Goal: Task Accomplishment & Management: Complete application form

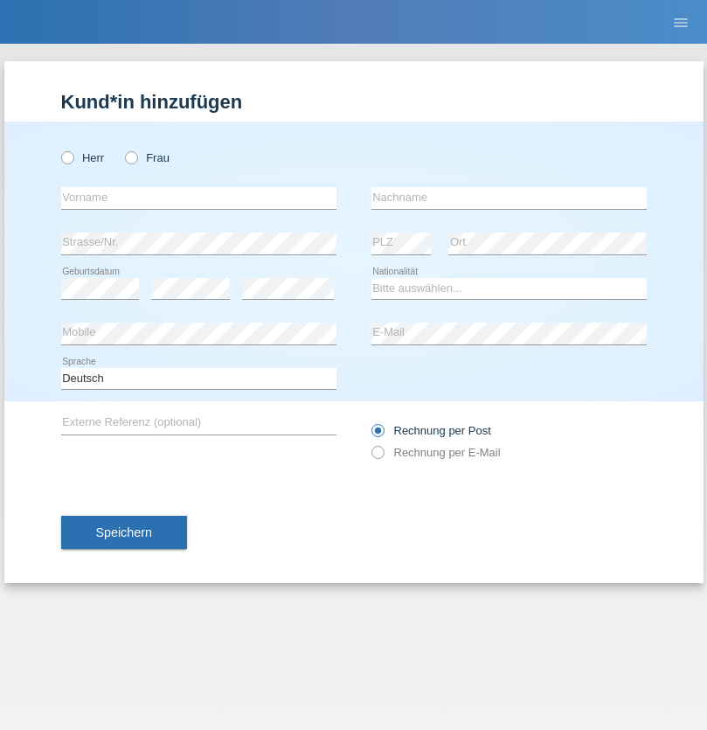
radio input "true"
click at [198, 198] on input "text" at bounding box center [198, 198] width 275 height 22
type input "[PERSON_NAME]"
click at [509, 198] on input "text" at bounding box center [509, 198] width 275 height 22
type input "Pernet"
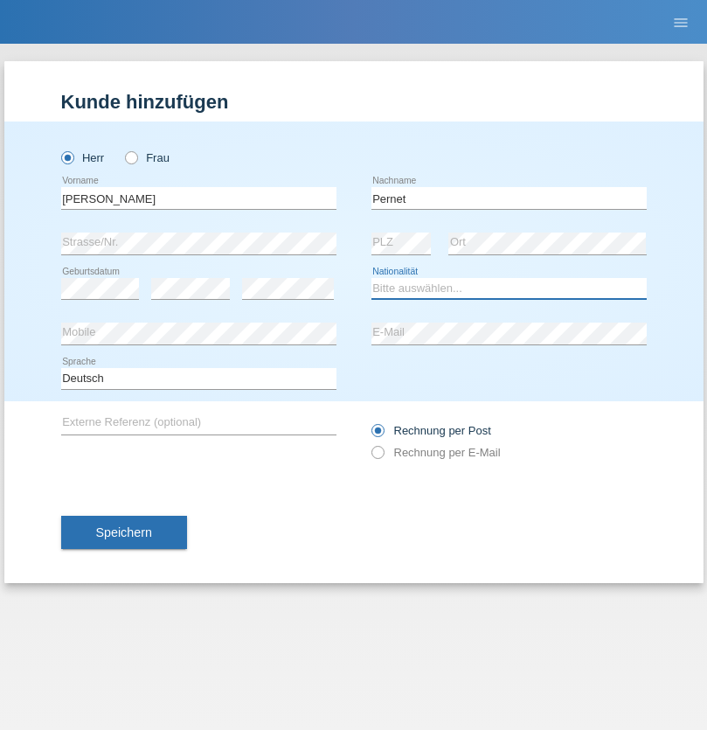
select select "CH"
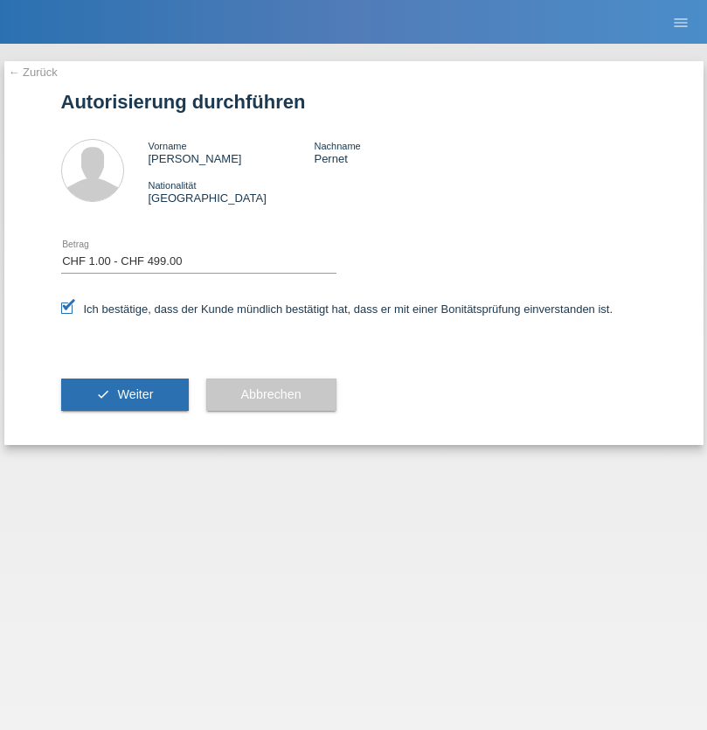
select select "1"
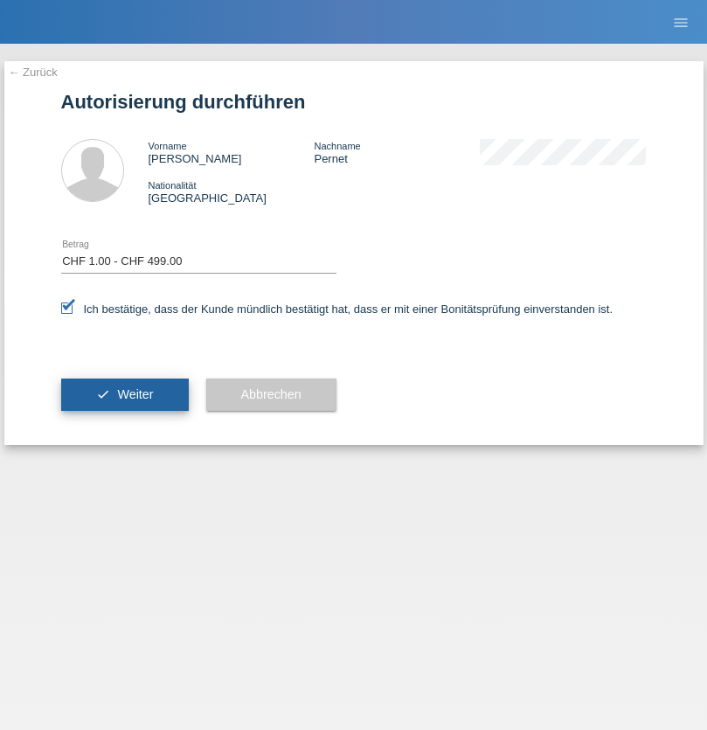
click at [124, 394] on span "Weiter" at bounding box center [135, 394] width 36 height 14
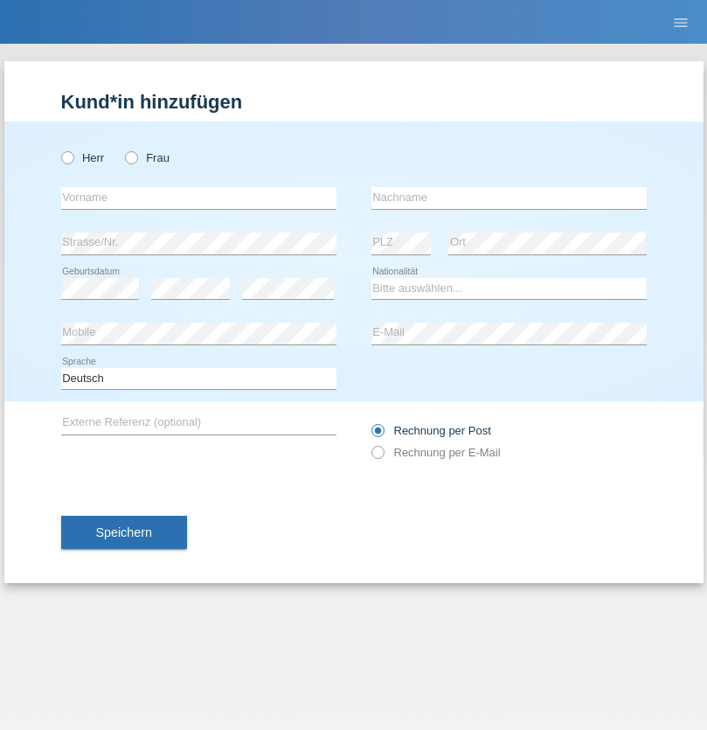
radio input "true"
click at [198, 198] on input "text" at bounding box center [198, 198] width 275 height 22
type input "Zeqir"
click at [509, 198] on input "text" at bounding box center [509, 198] width 275 height 22
type input "Lushi"
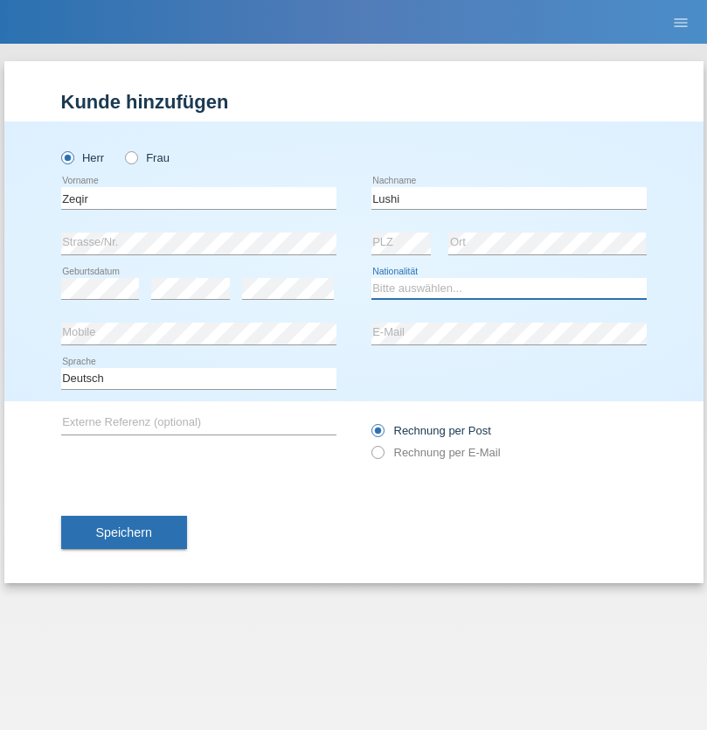
select select "XK"
select select "C"
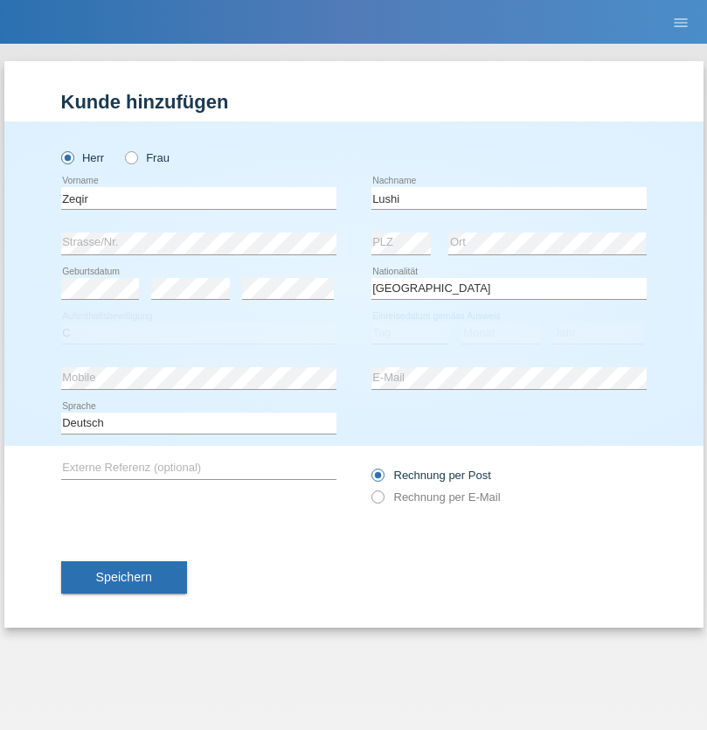
select select "20"
select select "06"
select select "2010"
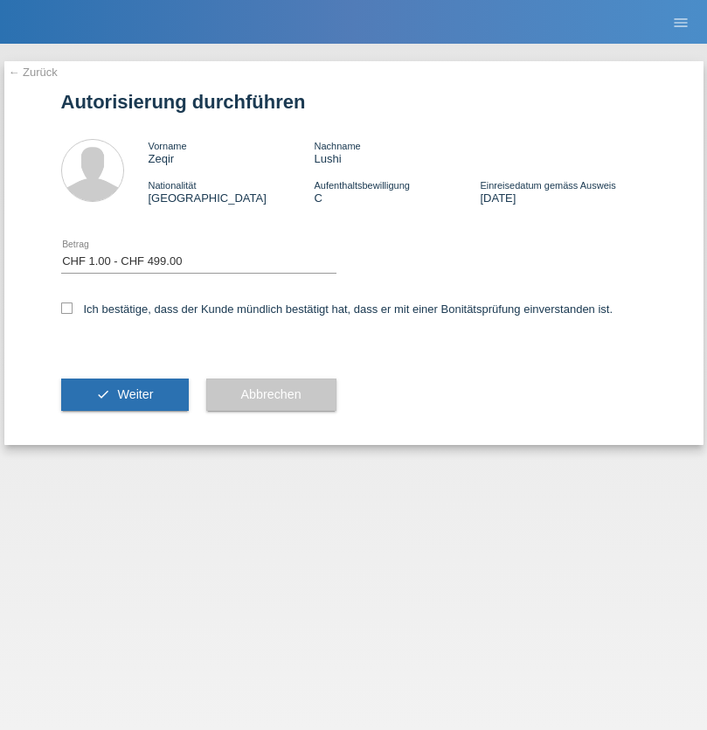
select select "1"
checkbox input "true"
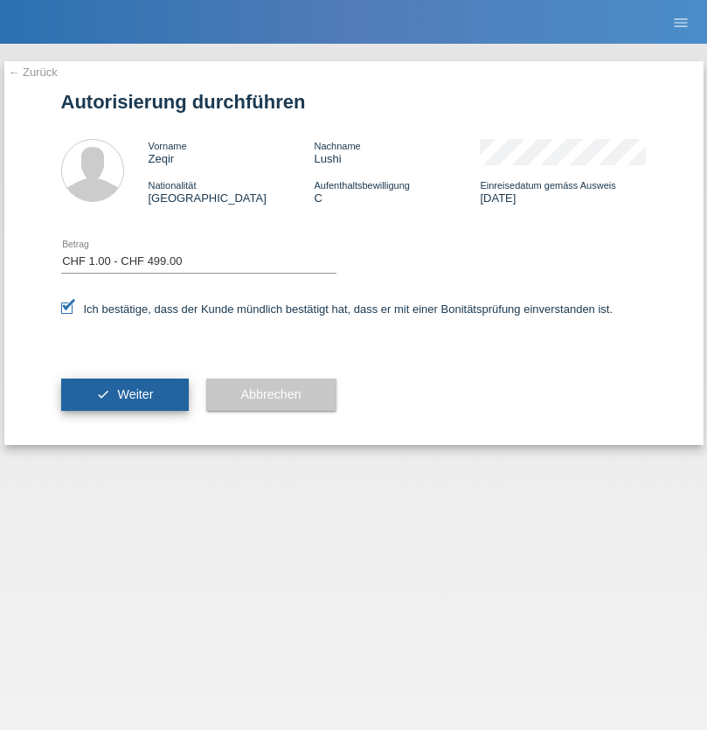
click at [124, 394] on span "Weiter" at bounding box center [135, 394] width 36 height 14
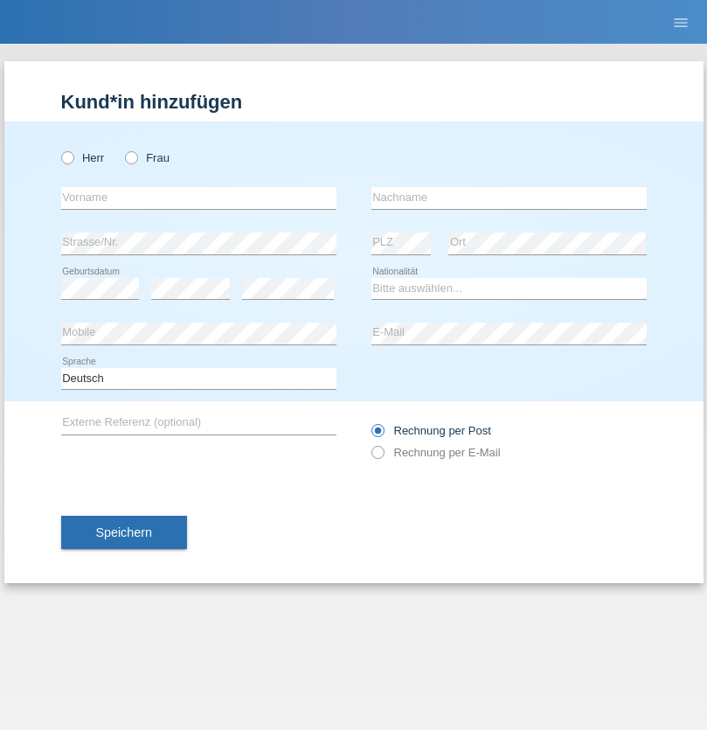
radio input "true"
click at [198, 198] on input "text" at bounding box center [198, 198] width 275 height 22
type input "Nicolas"
click at [509, 198] on input "text" at bounding box center [509, 198] width 275 height 22
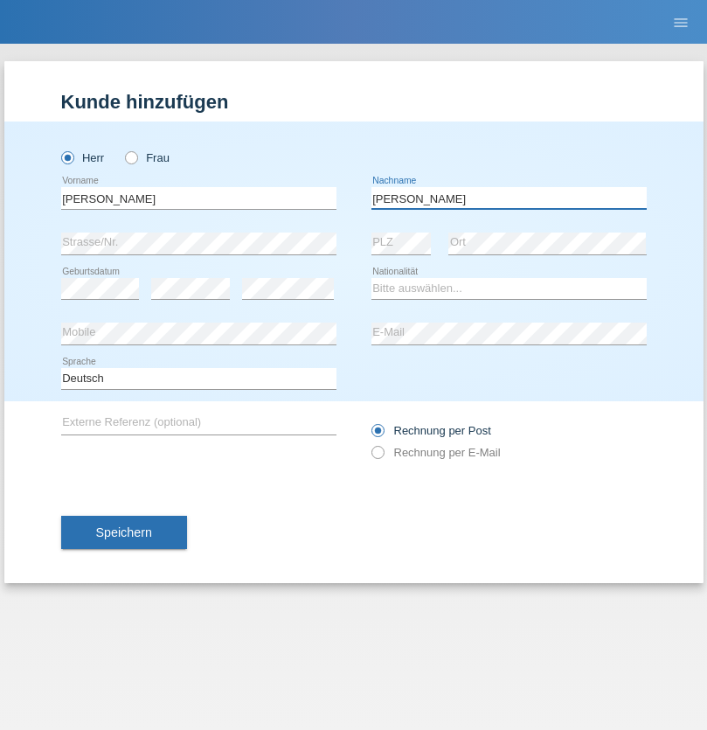
type input "Meier"
select select "CH"
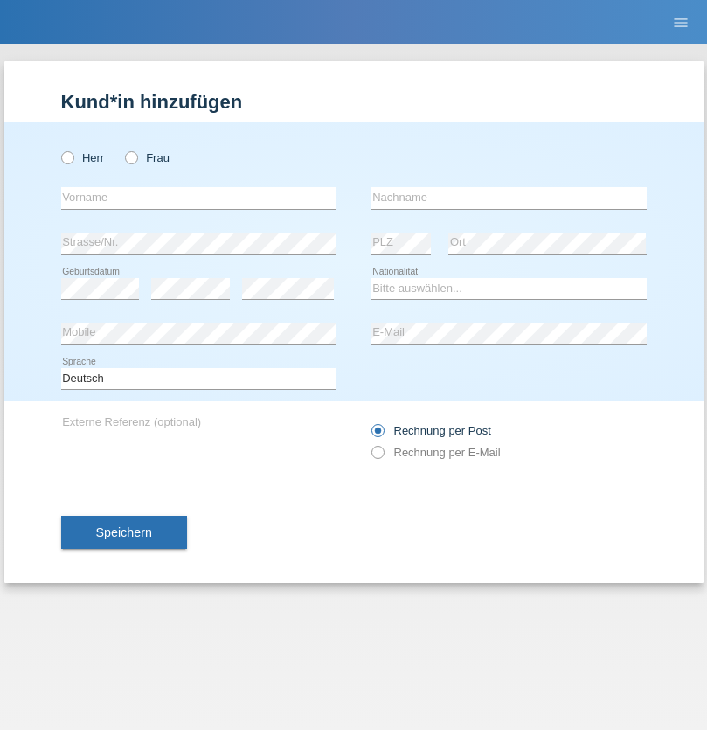
radio input "true"
click at [198, 198] on input "text" at bounding box center [198, 198] width 275 height 22
type input "David"
click at [509, 198] on input "text" at bounding box center [509, 198] width 275 height 22
type input "Nydegger"
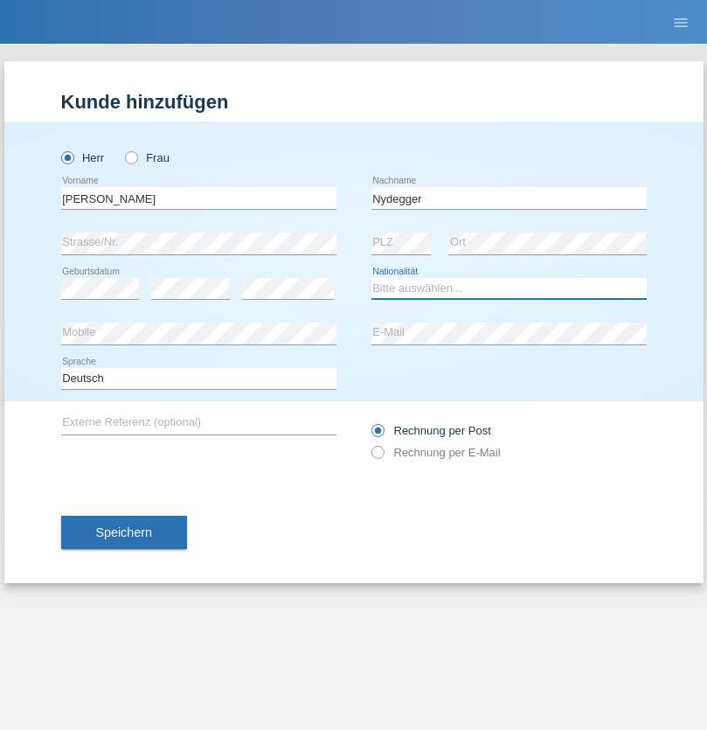
select select "CH"
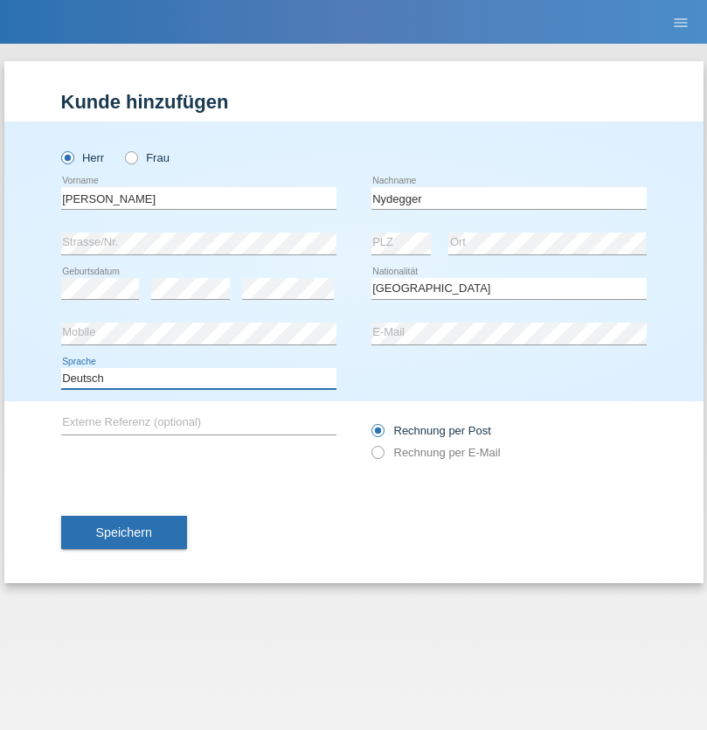
select select "en"
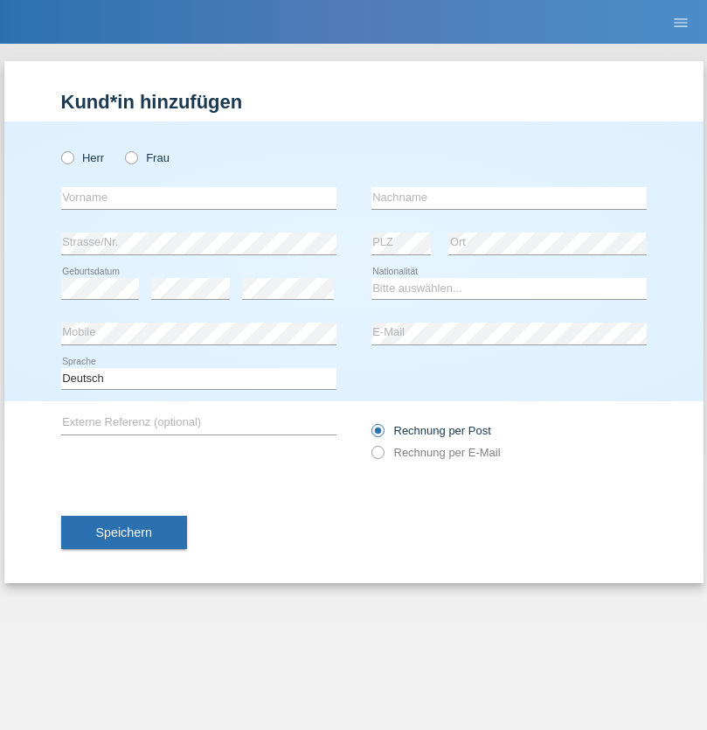
radio input "true"
click at [198, 198] on input "text" at bounding box center [198, 198] width 275 height 22
type input "Corinne"
click at [509, 198] on input "text" at bounding box center [509, 198] width 275 height 22
type input "Nydegger"
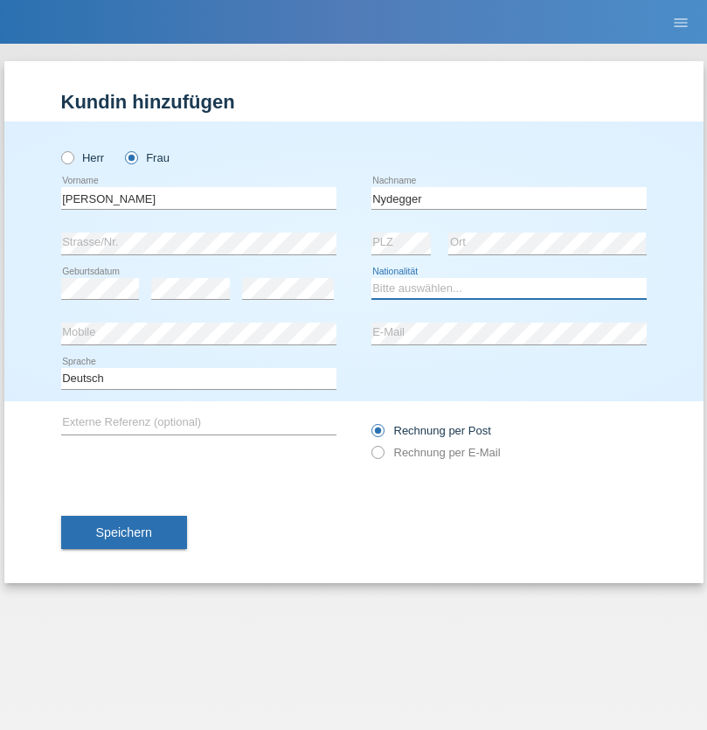
select select "CH"
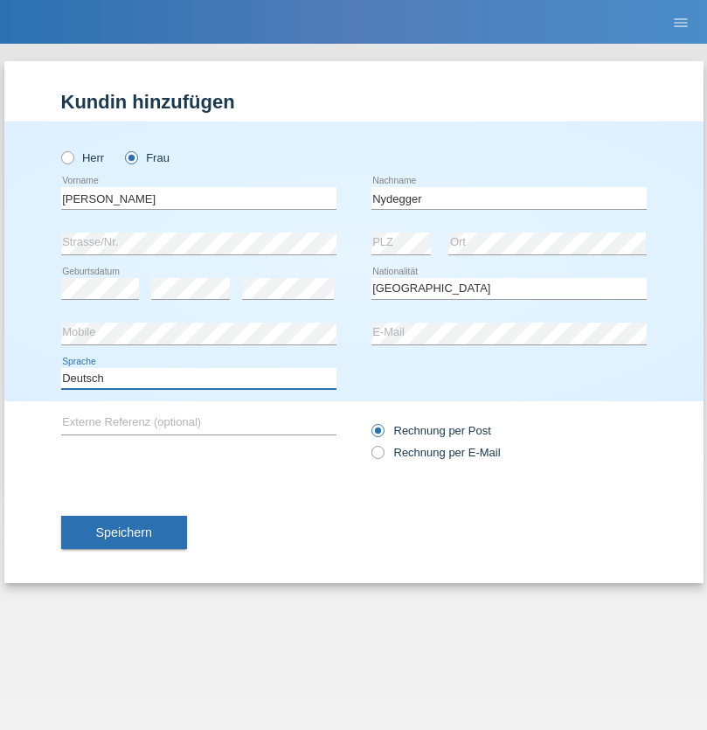
select select "en"
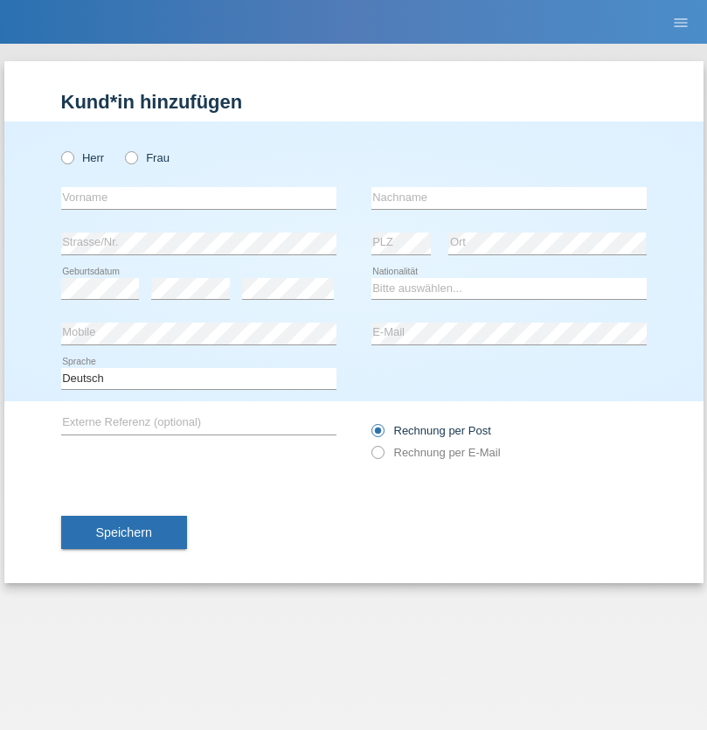
radio input "true"
click at [198, 198] on input "text" at bounding box center [198, 198] width 275 height 22
type input "Goekhan"
click at [509, 198] on input "text" at bounding box center [509, 198] width 275 height 22
type input "Akarsu"
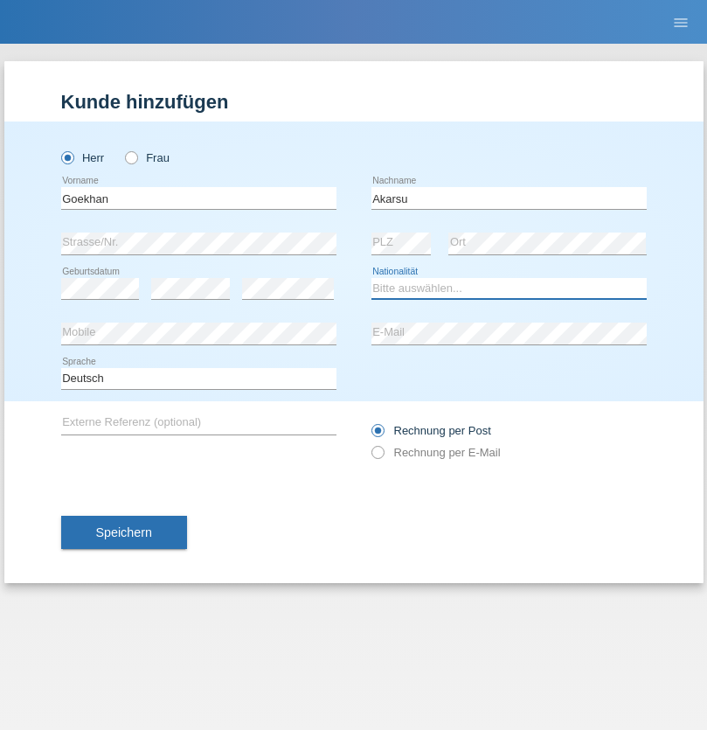
select select "AT"
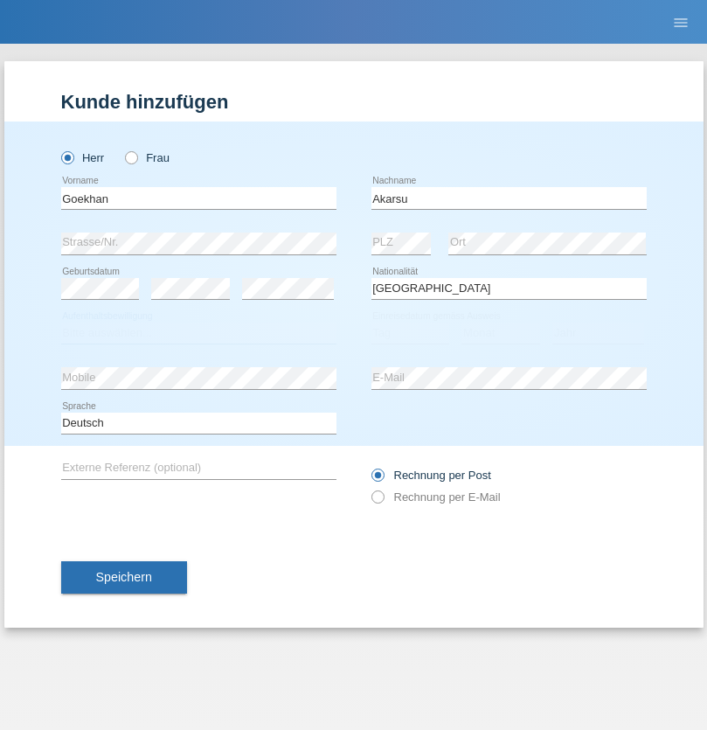
select select "C"
select select "01"
select select "05"
select select "2021"
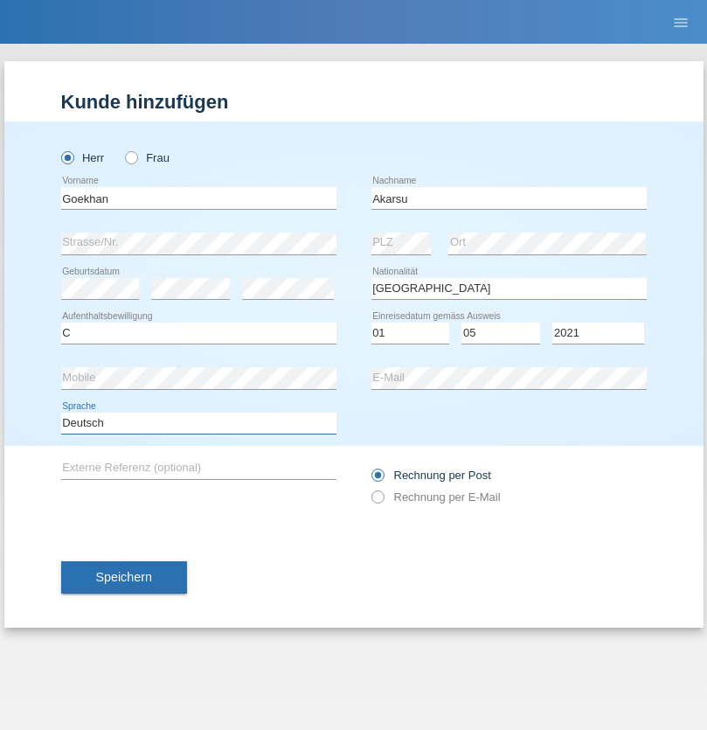
select select "en"
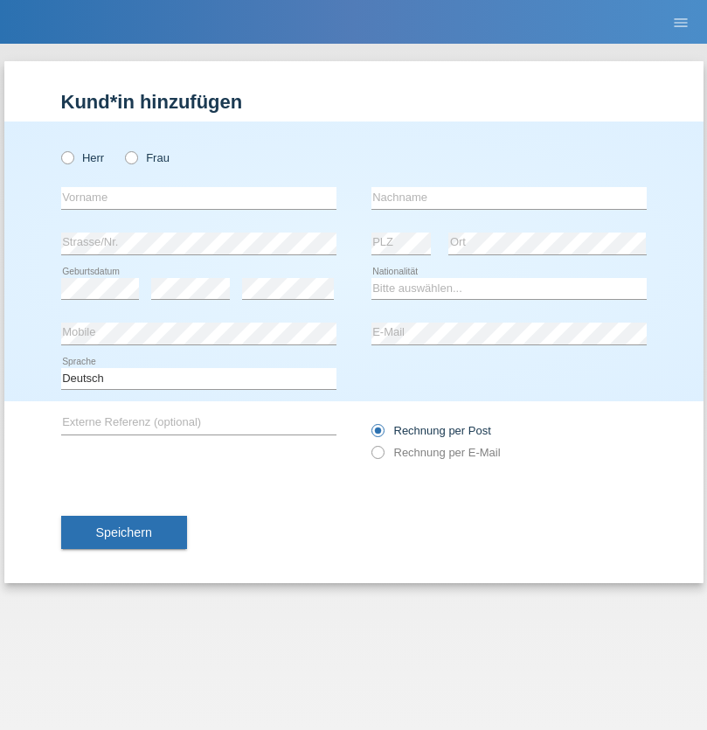
radio input "true"
click at [198, 198] on input "text" at bounding box center [198, 198] width 275 height 22
type input "Daniele"
click at [509, 198] on input "text" at bounding box center [509, 198] width 275 height 22
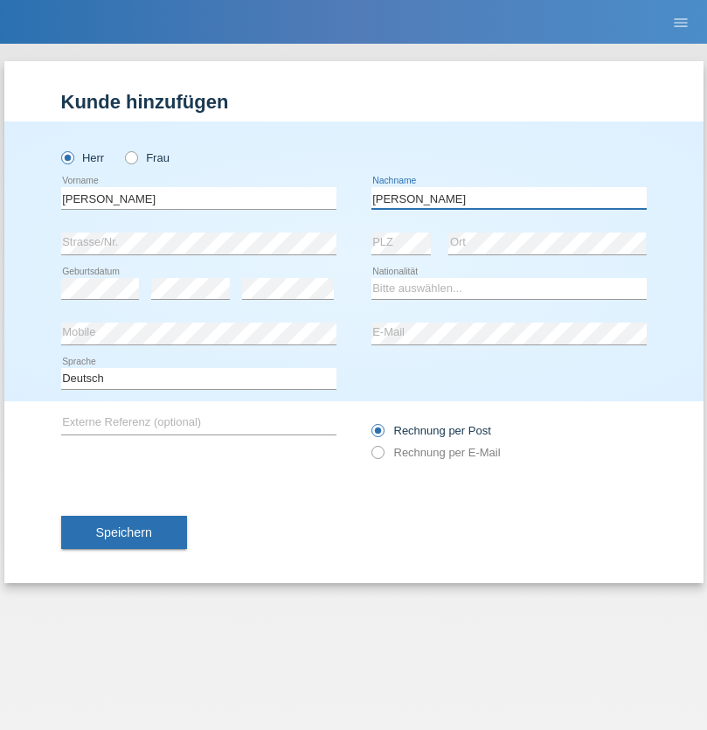
type input "Daniele"
select select "IT"
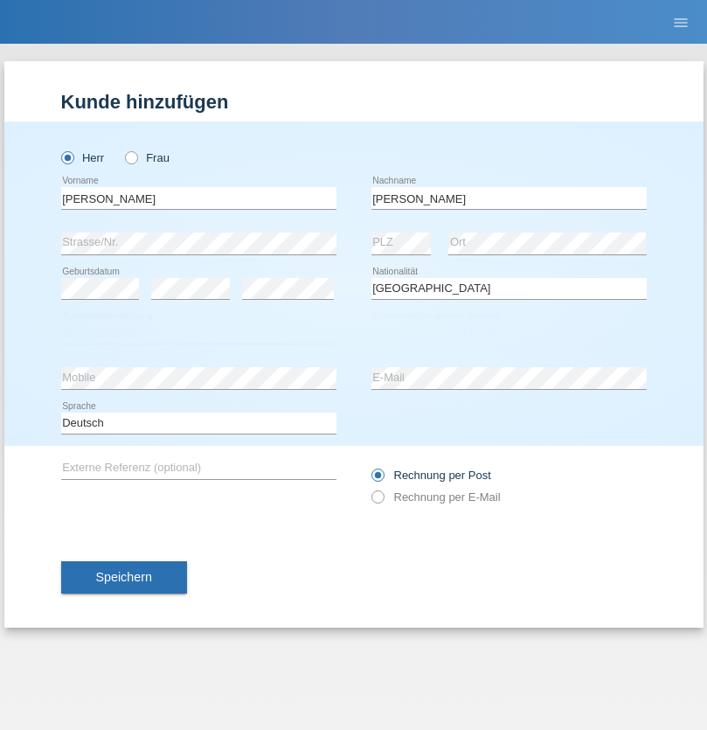
select select "C"
select select "22"
select select "06"
select select "1964"
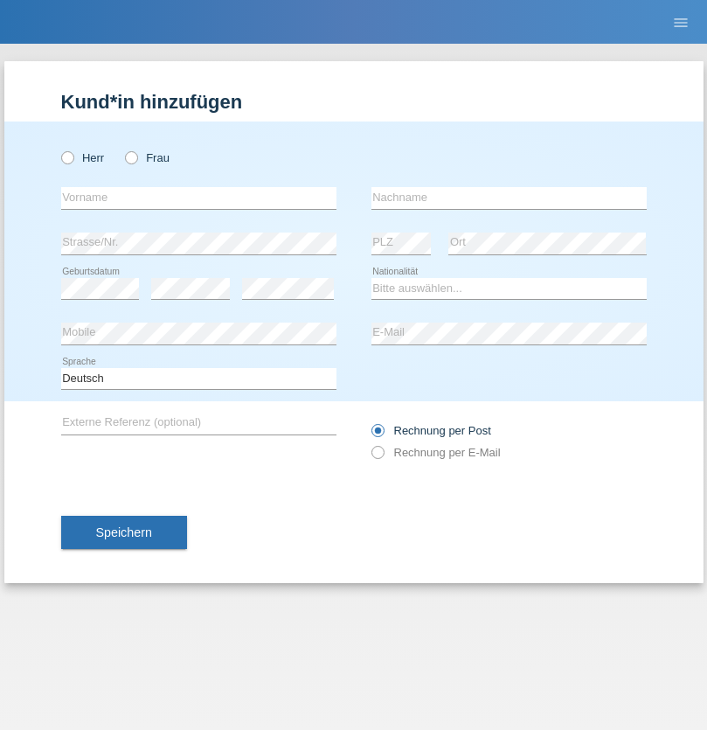
radio input "true"
click at [198, 198] on input "text" at bounding box center [198, 198] width 275 height 22
type input "Carnevale"
click at [509, 198] on input "text" at bounding box center [509, 198] width 275 height 22
type input "Alessio"
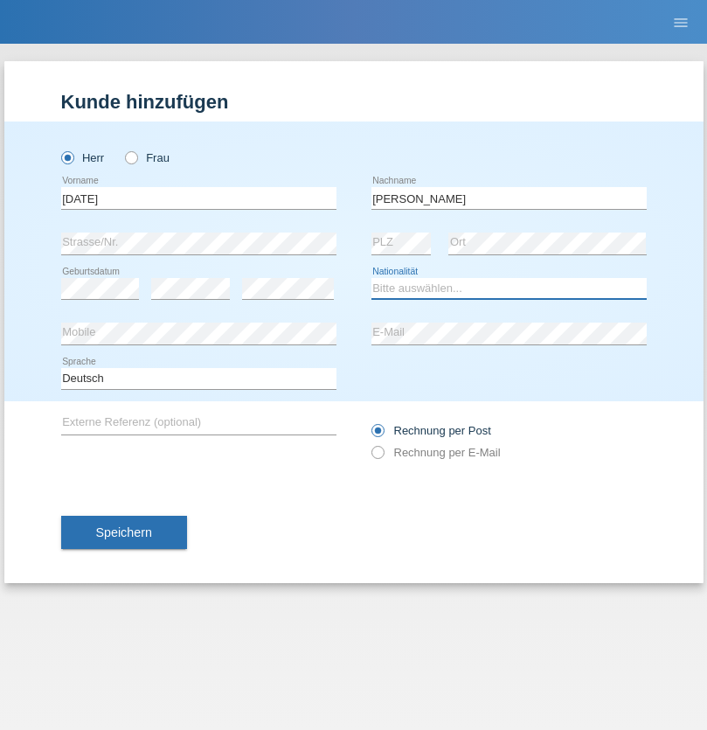
select select "IT"
select select "C"
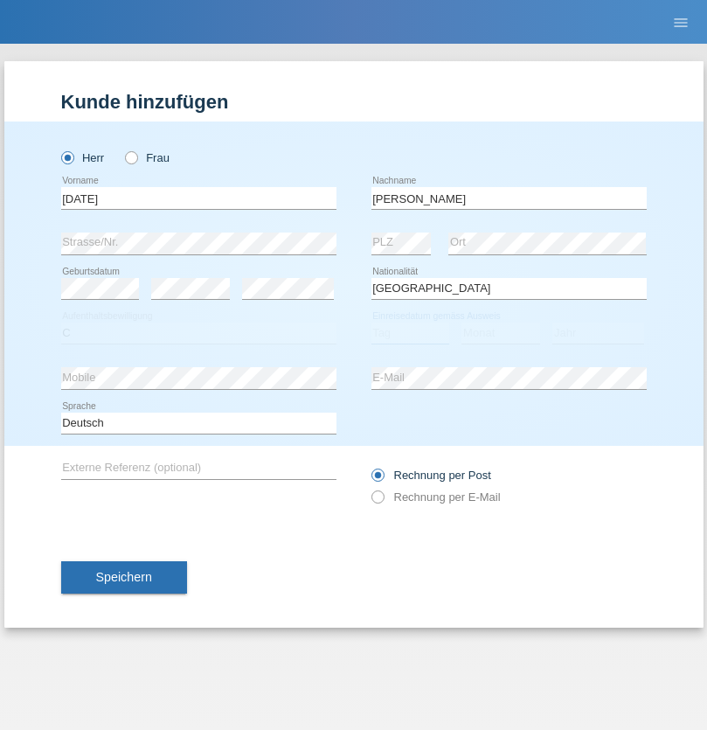
select select "01"
select select "05"
select select "2021"
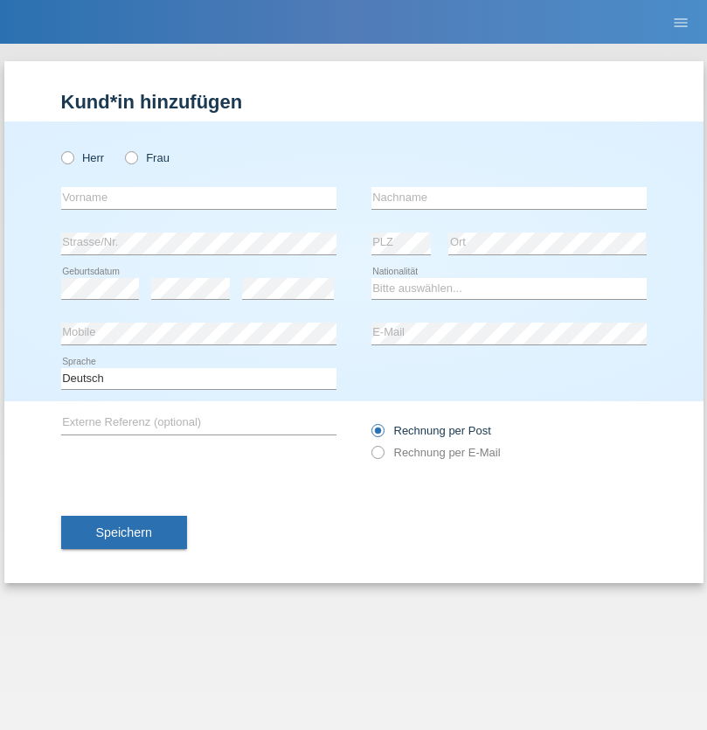
radio input "true"
click at [198, 198] on input "text" at bounding box center [198, 198] width 275 height 22
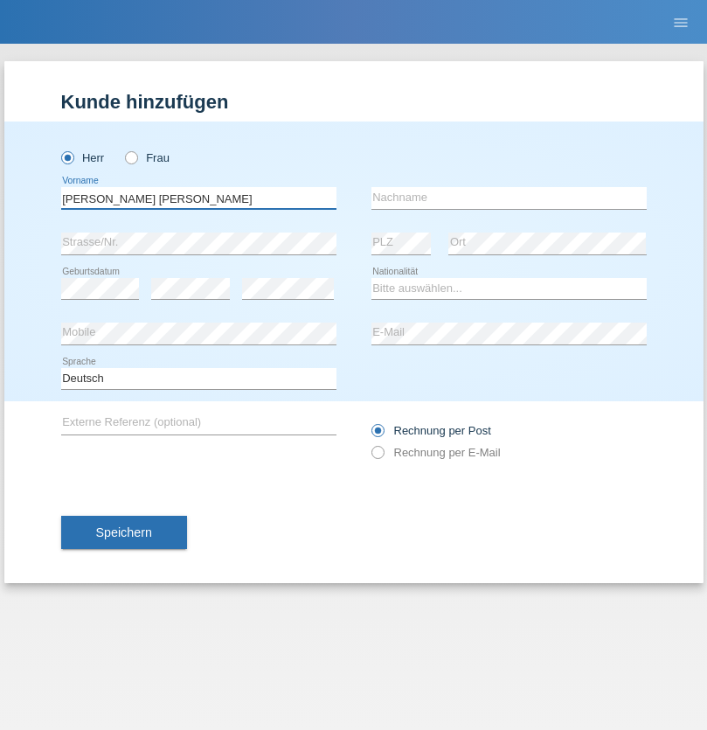
type input "[PERSON_NAME] [PERSON_NAME]"
click at [509, 198] on input "text" at bounding box center [509, 198] width 275 height 22
type input "Cislariu"
select select "CH"
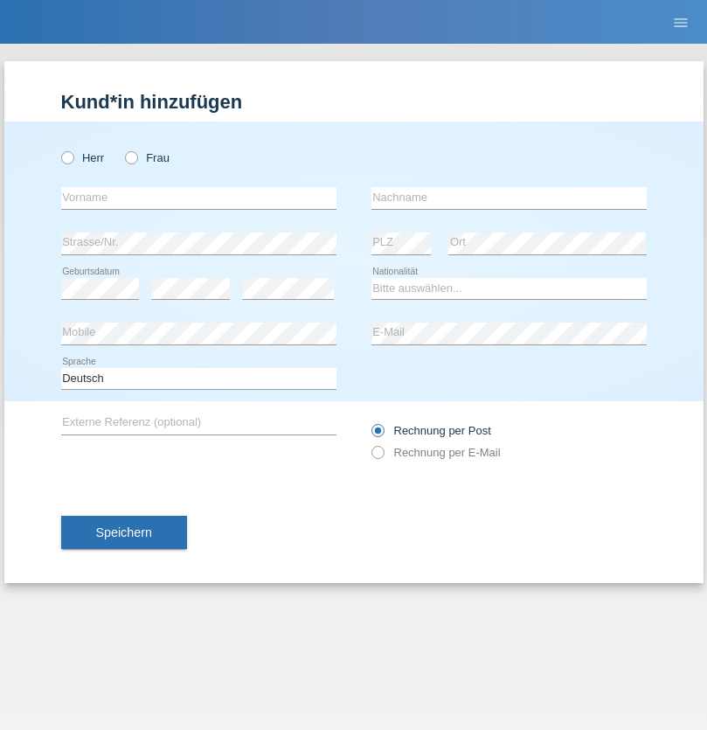
radio input "true"
select select "CH"
radio input "true"
click at [198, 198] on input "text" at bounding box center [198, 198] width 275 height 22
type input "Zsolt"
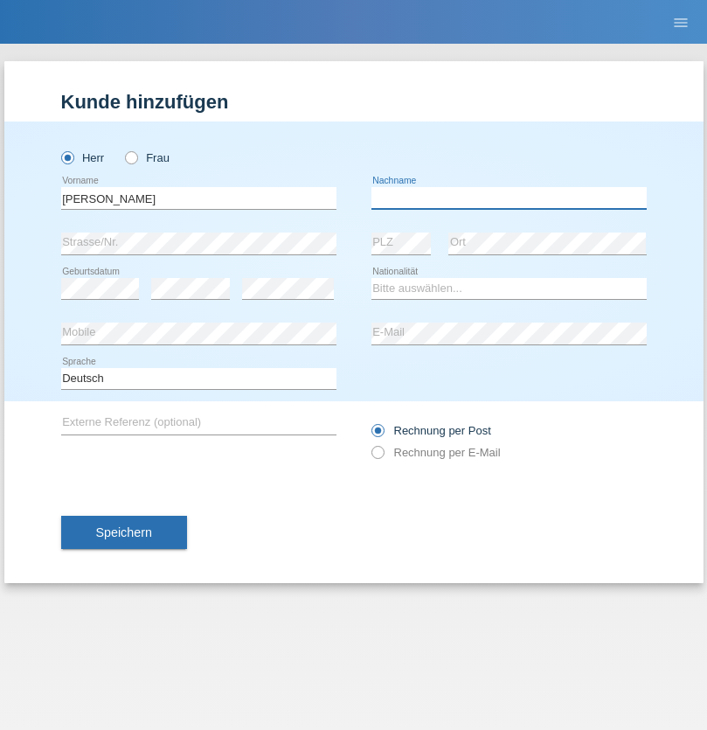
click at [509, 198] on input "text" at bounding box center [509, 198] width 275 height 22
type input "Kappelmayer"
select select "MG"
select select "C"
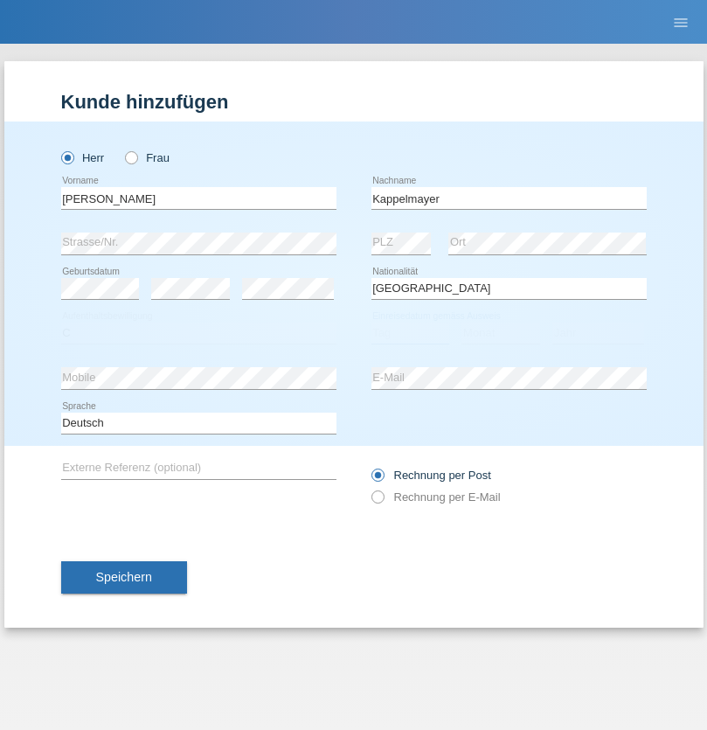
select select "31"
select select "08"
select select "2021"
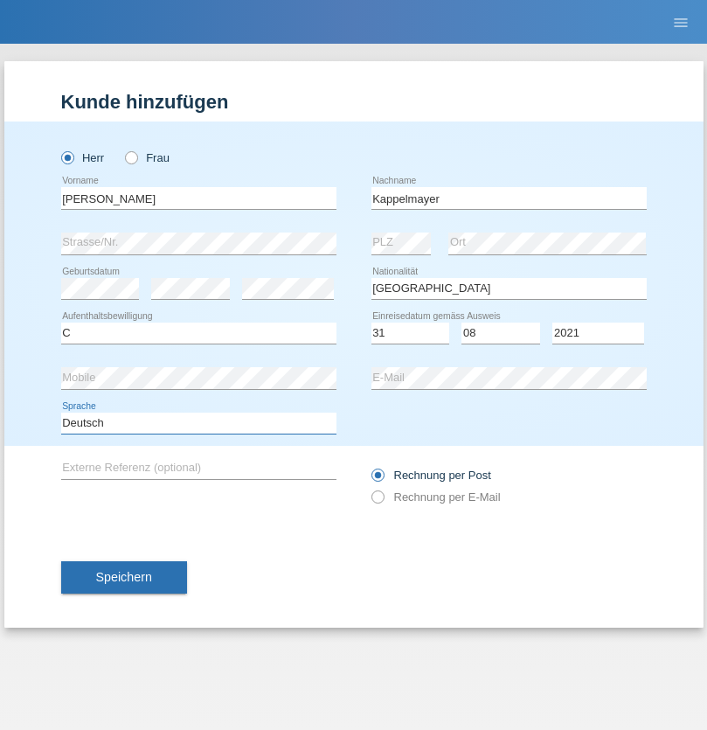
select select "en"
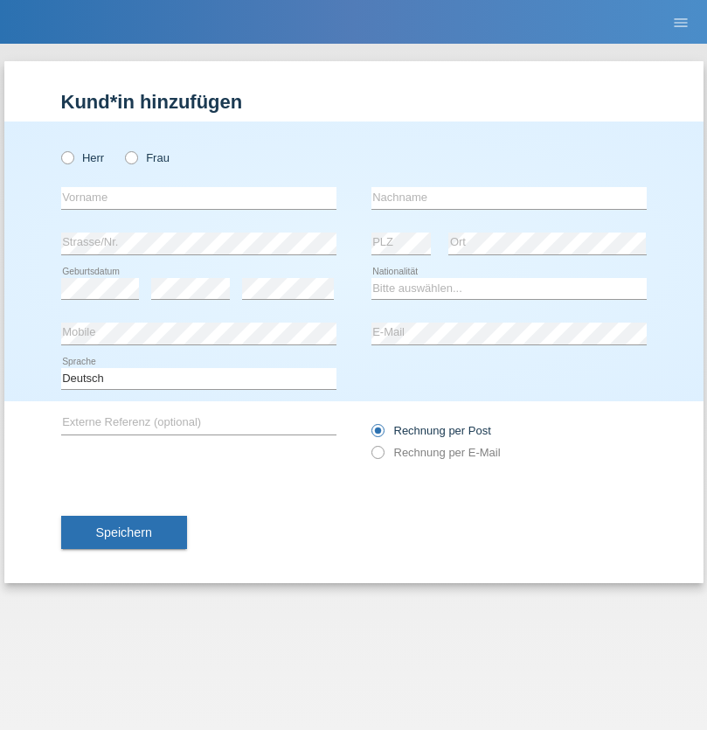
radio input "true"
click at [198, 198] on input "text" at bounding box center [198, 198] width 275 height 22
type input "firat"
click at [509, 198] on input "text" at bounding box center [509, 198] width 275 height 22
type input "kara"
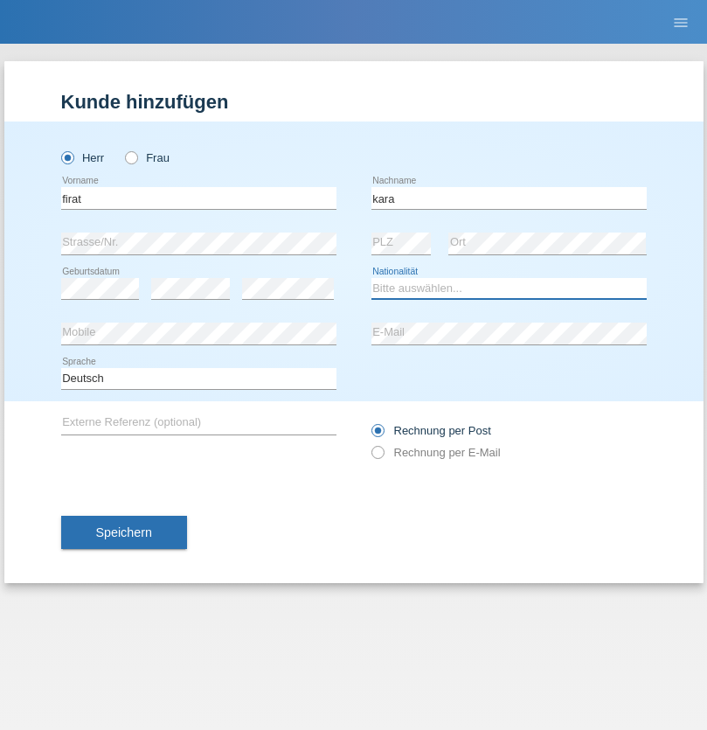
select select "CH"
radio input "true"
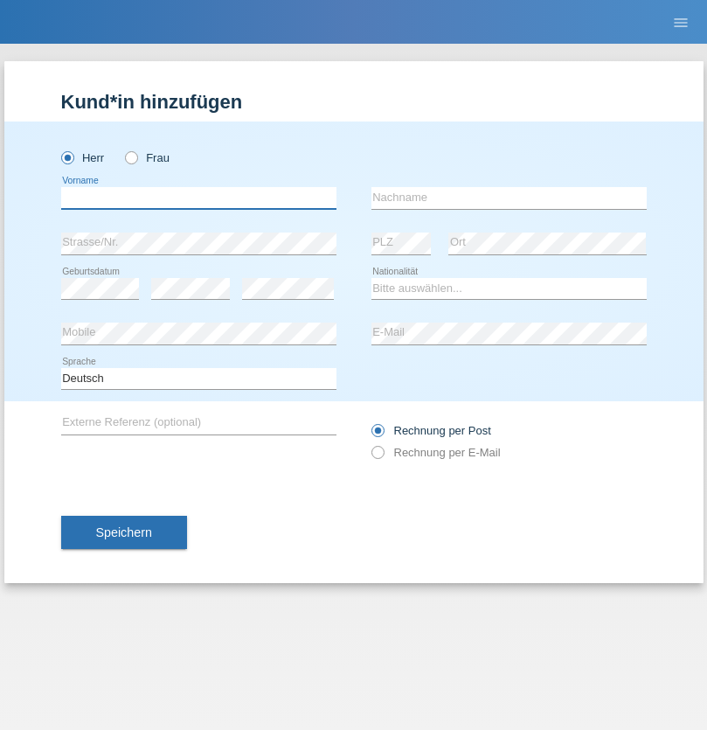
click at [198, 198] on input "text" at bounding box center [198, 198] width 275 height 22
type input "Jean Panda"
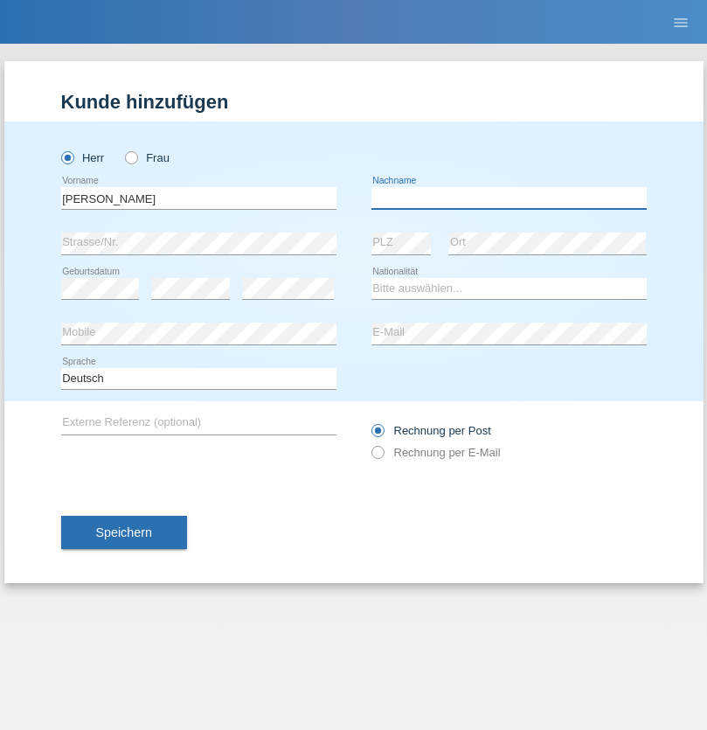
click at [509, 198] on input "text" at bounding box center [509, 198] width 275 height 22
type input "Panda nzinga"
select select "MN"
select select "C"
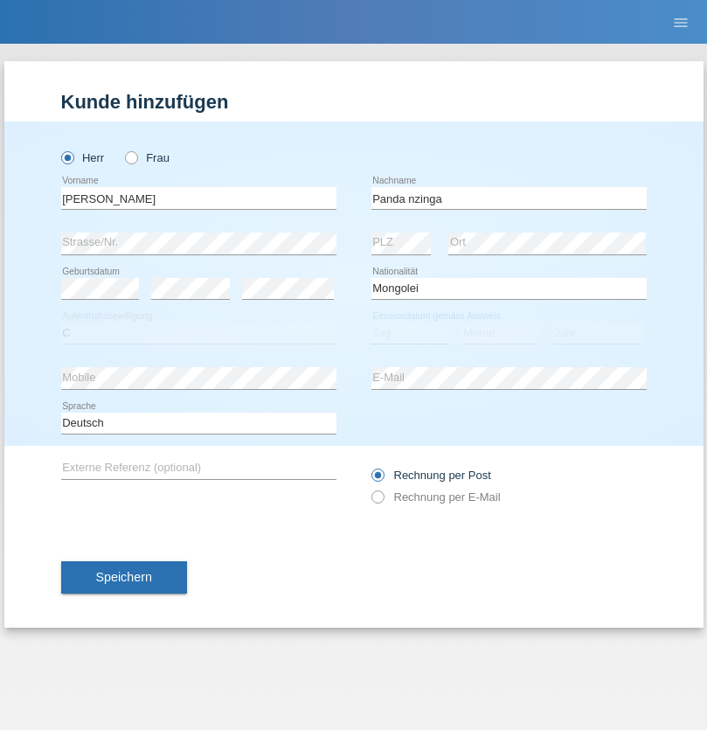
select select "28"
select select "11"
select select "2001"
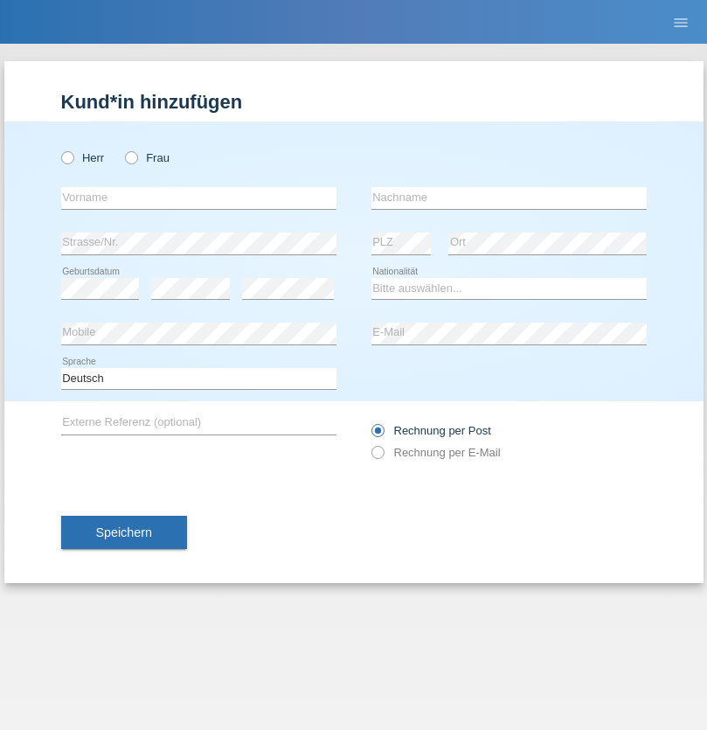
radio input "true"
select select "HU"
select select "C"
select select "30"
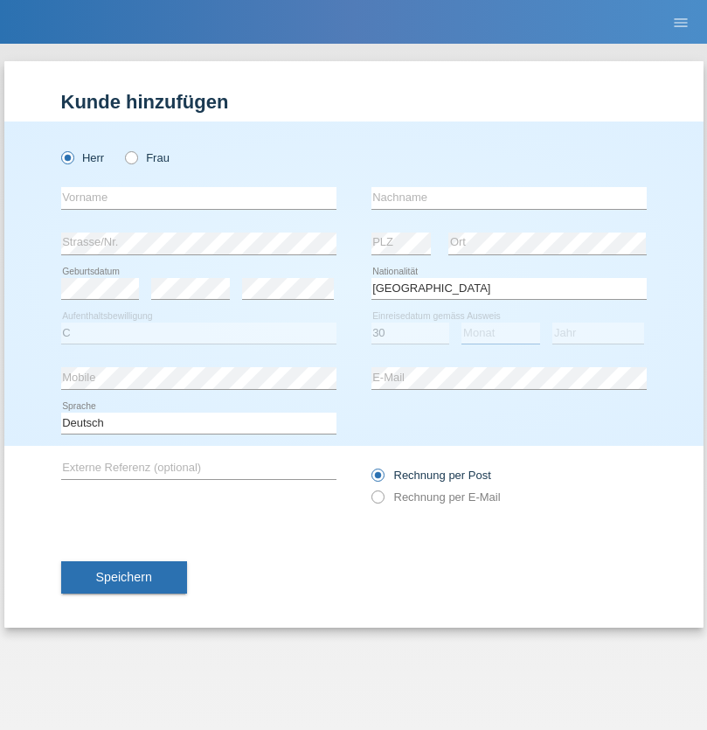
select select "10"
select select "2021"
